Goal: Task Accomplishment & Management: Use online tool/utility

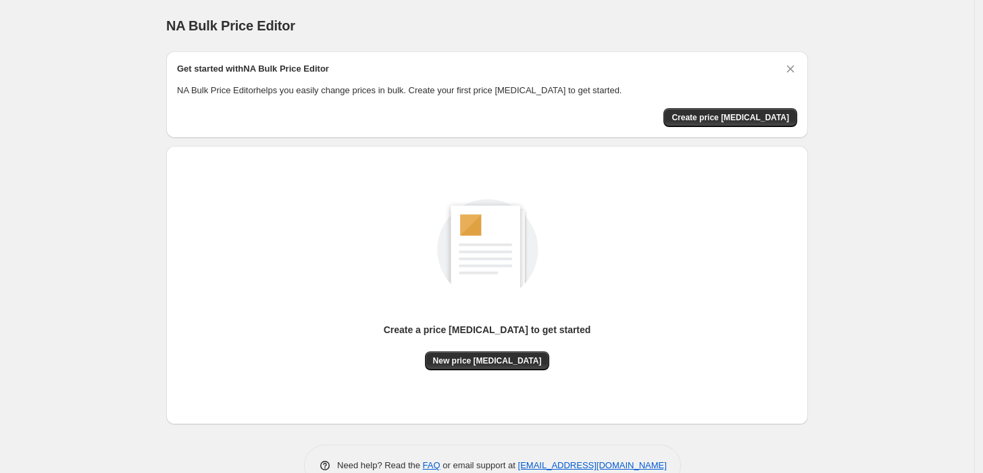
click at [528, 350] on div "Create a price [MEDICAL_DATA] to get started" at bounding box center [487, 337] width 207 height 28
click at [528, 355] on span "New price [MEDICAL_DATA]" at bounding box center [487, 360] width 109 height 11
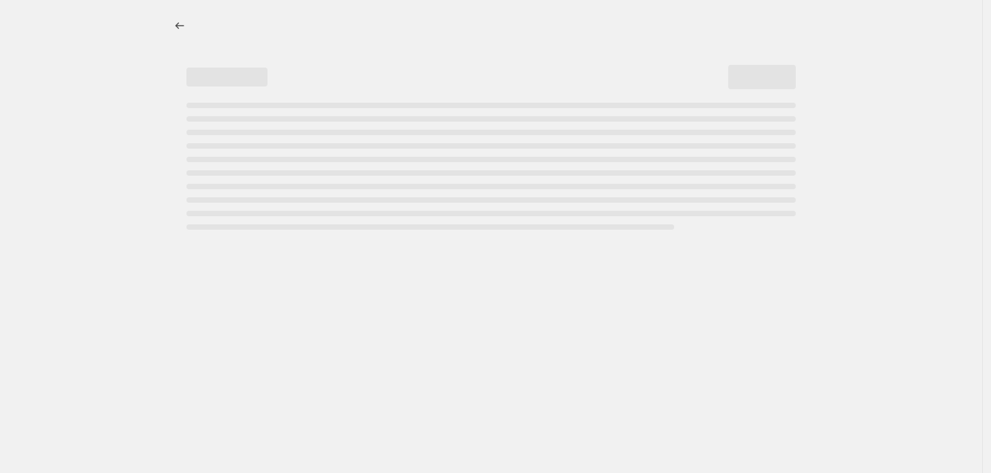
select select "percentage"
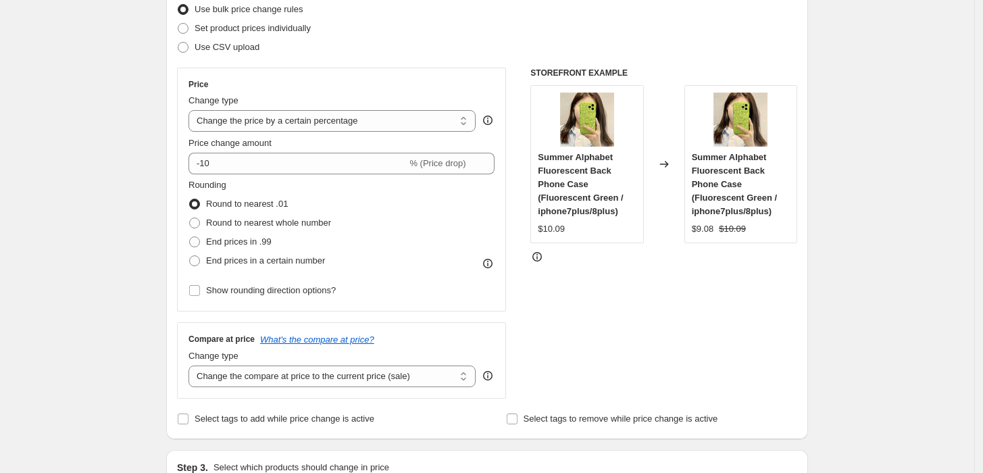
scroll to position [180, 0]
click at [252, 124] on select "Change the price to a certain amount Change the price by a certain amount Chang…" at bounding box center [331, 122] width 287 height 22
click at [274, 115] on select "Change the price to a certain amount Change the price by a certain amount Chang…" at bounding box center [331, 122] width 287 height 22
click at [192, 111] on select "Change the price to a certain amount Change the price by a certain amount Chang…" at bounding box center [331, 122] width 287 height 22
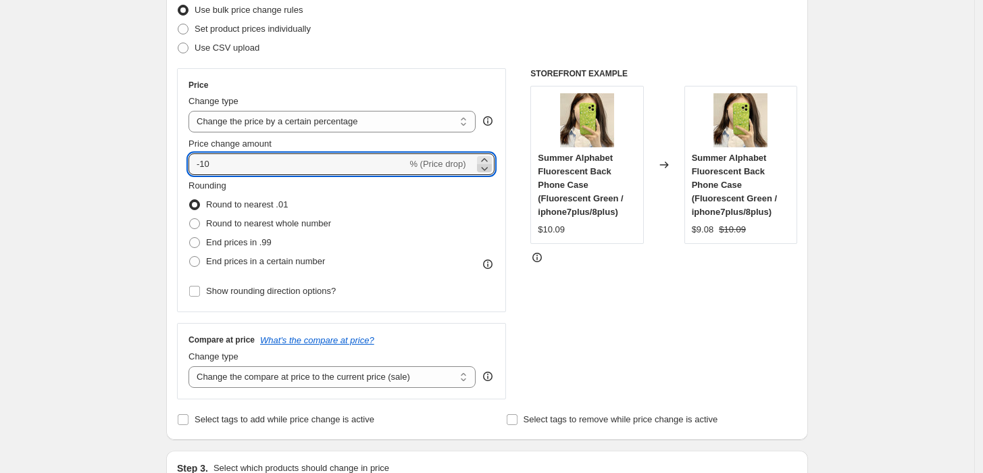
click at [490, 174] on icon at bounding box center [485, 168] width 14 height 14
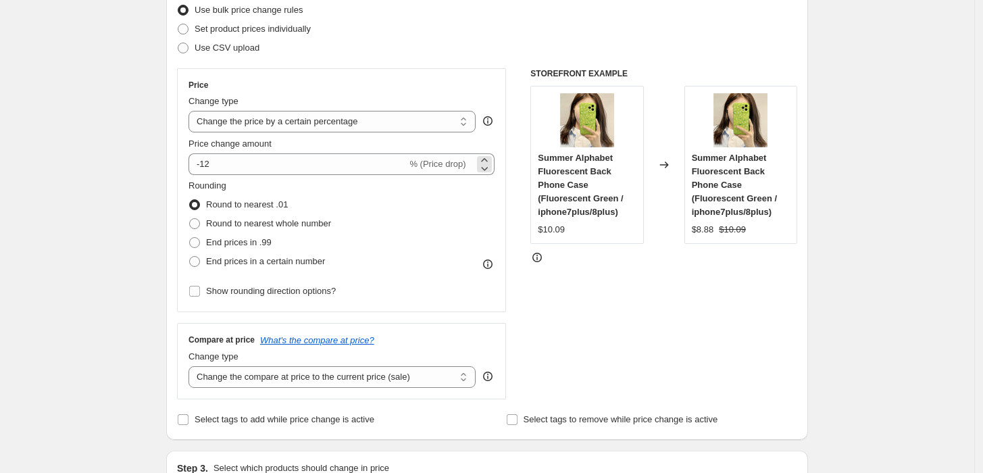
click at [446, 174] on div "-12 % (Price drop)" at bounding box center [341, 164] width 306 height 22
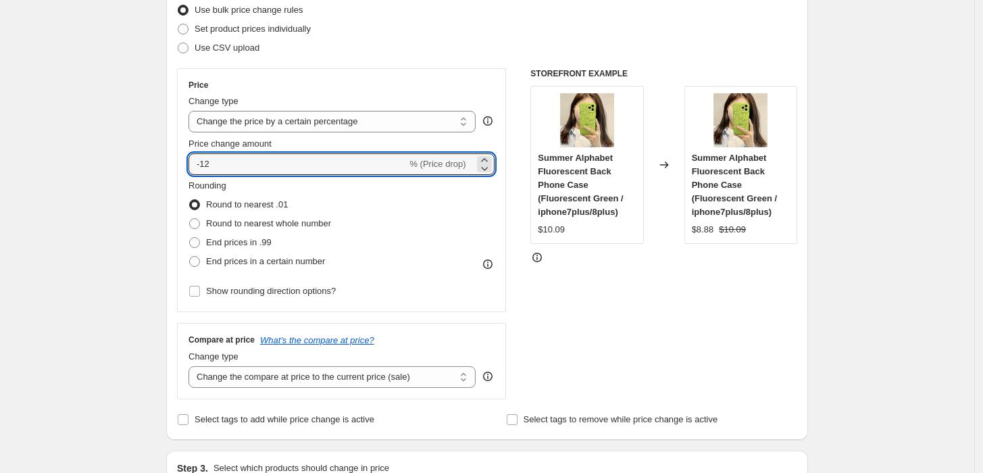
click at [423, 172] on div "-12 % (Price drop)" at bounding box center [341, 164] width 306 height 22
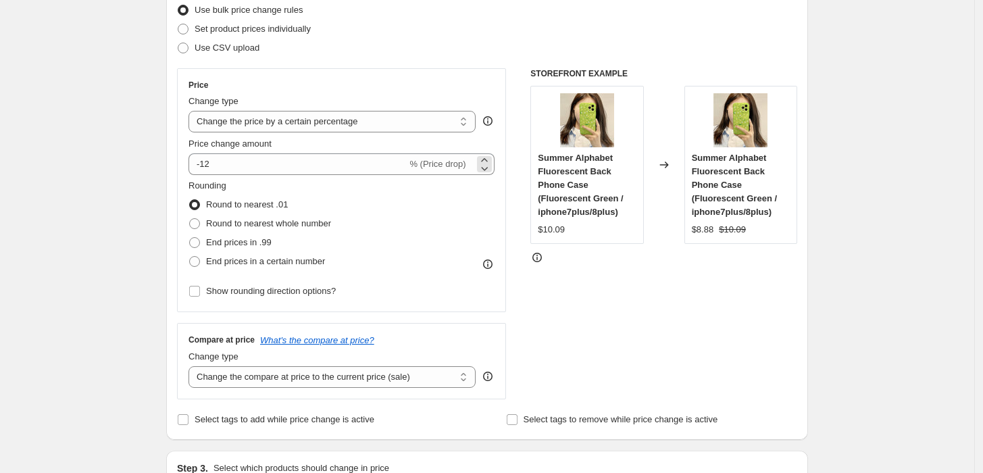
click at [423, 172] on div "-12 % (Price drop)" at bounding box center [341, 164] width 306 height 22
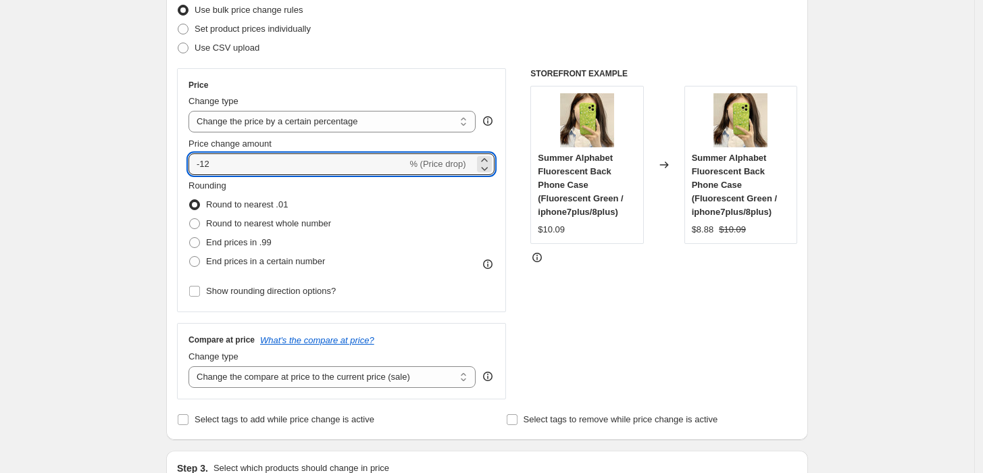
type input "-1"
click at [484, 168] on icon at bounding box center [485, 168] width 14 height 14
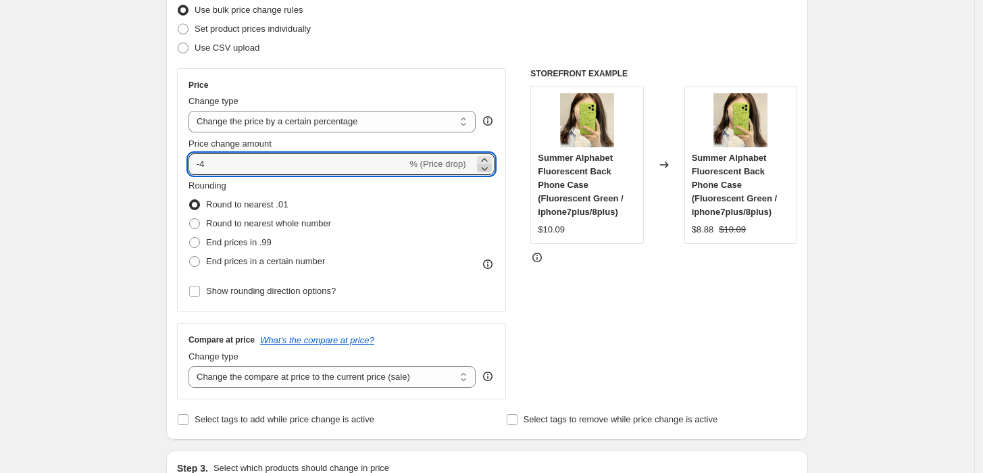
click at [484, 168] on icon at bounding box center [485, 168] width 14 height 14
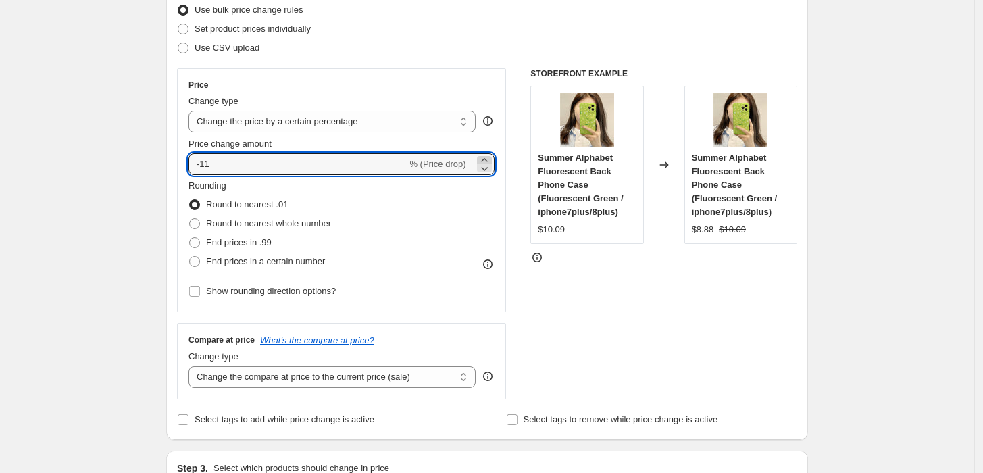
click at [486, 157] on icon at bounding box center [485, 160] width 14 height 14
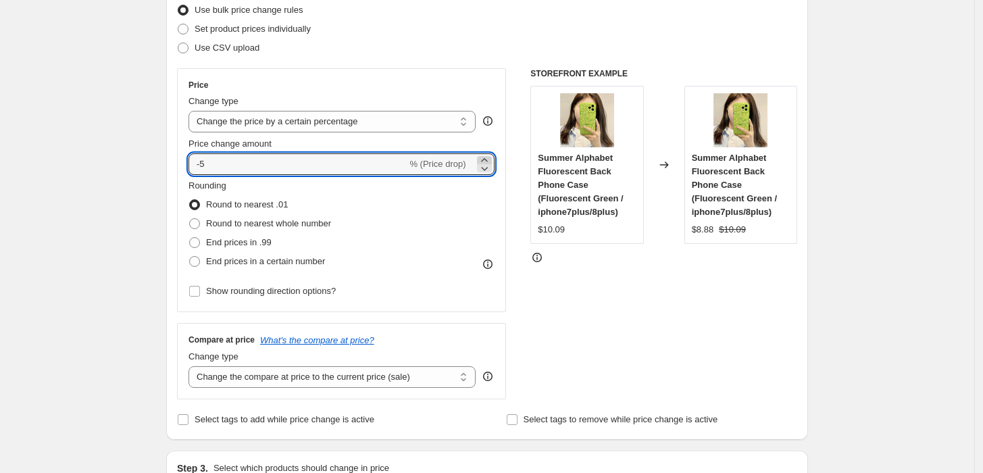
click at [486, 157] on icon at bounding box center [485, 160] width 14 height 14
type input "0"
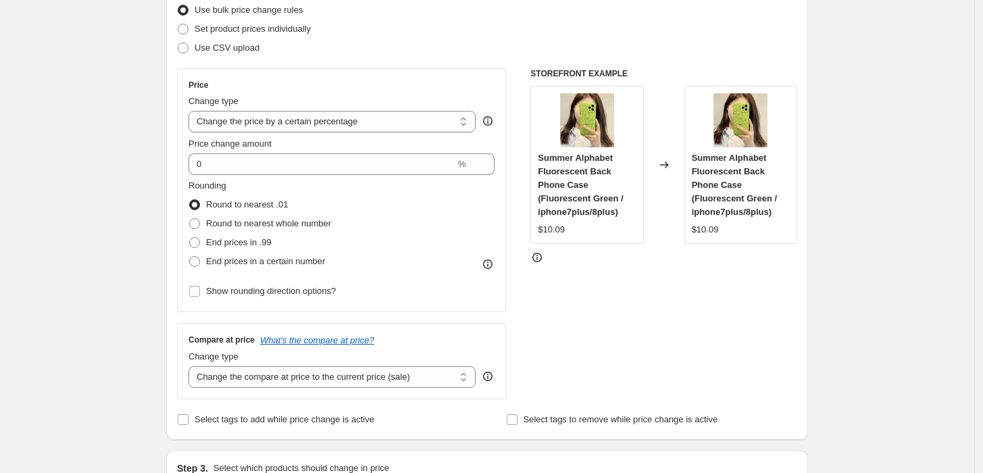
click at [784, 384] on div "STOREFRONT EXAMPLE Summer Alphabet Fluorescent Back Phone Case (Fluorescent Gre…" at bounding box center [663, 233] width 267 height 331
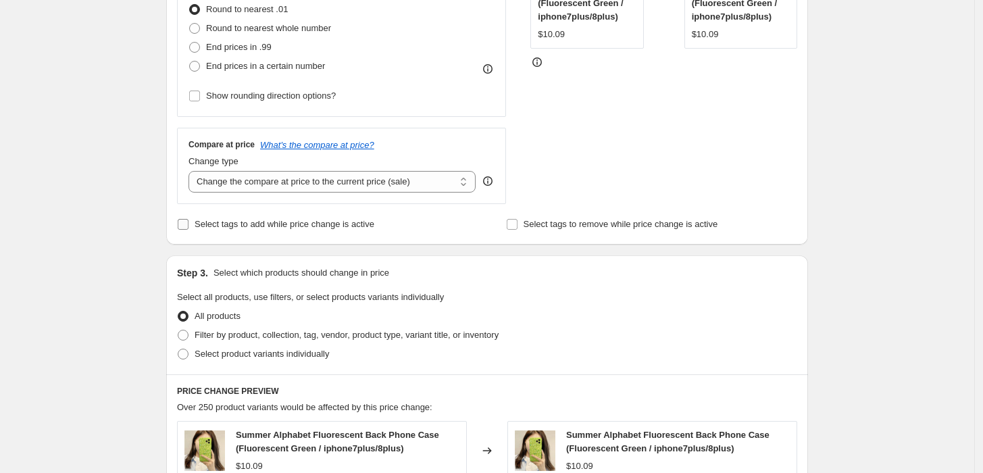
scroll to position [376, 0]
click at [359, 279] on p "Select which products should change in price" at bounding box center [301, 272] width 176 height 14
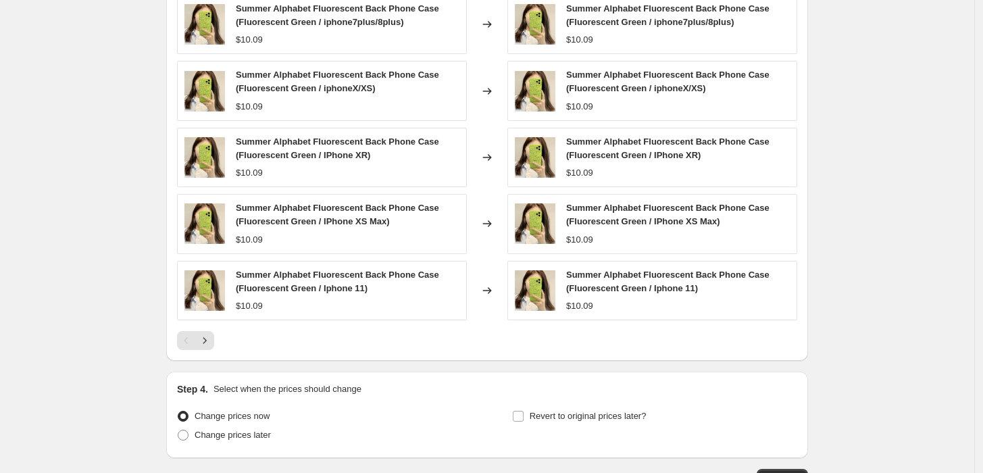
scroll to position [902, 0]
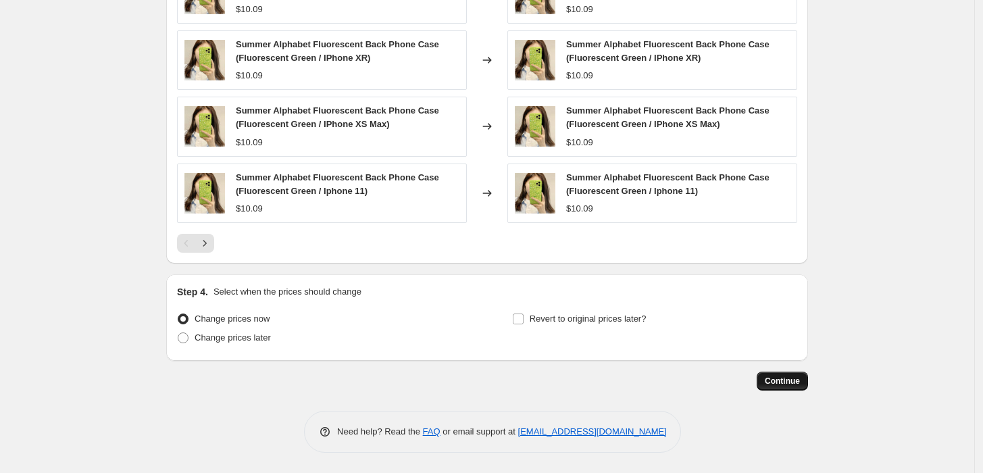
click at [777, 384] on span "Continue" at bounding box center [782, 381] width 35 height 11
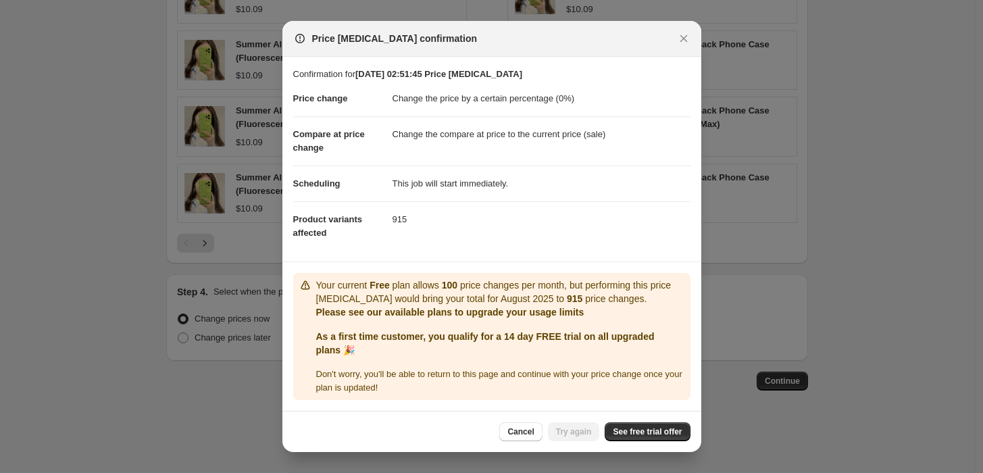
click at [466, 208] on dd "915" at bounding box center [541, 219] width 298 height 36
click at [679, 39] on icon "Close" at bounding box center [684, 39] width 14 height 14
